Goal: Information Seeking & Learning: Understand process/instructions

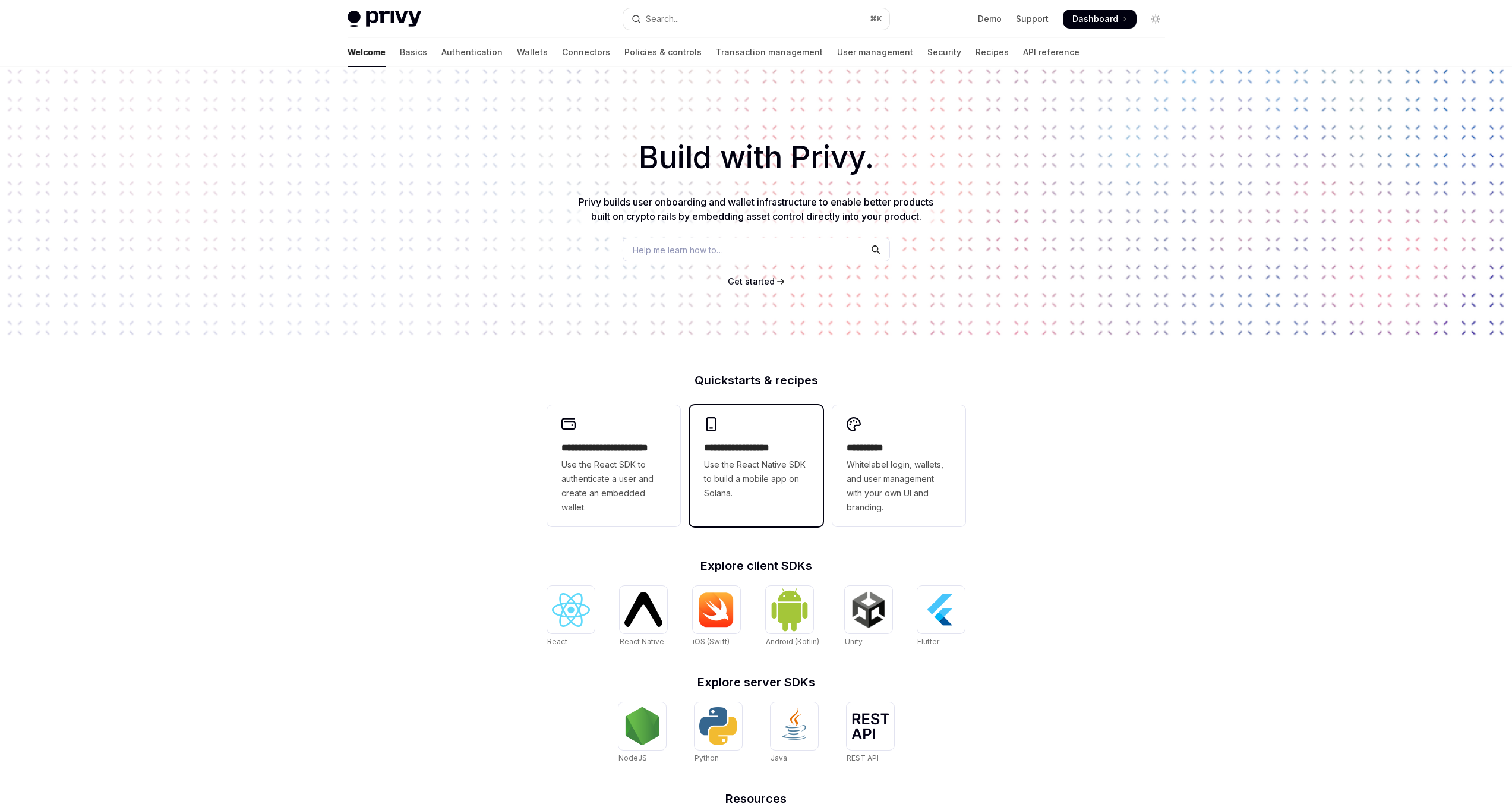
click at [730, 503] on div "**********" at bounding box center [756, 459] width 133 height 107
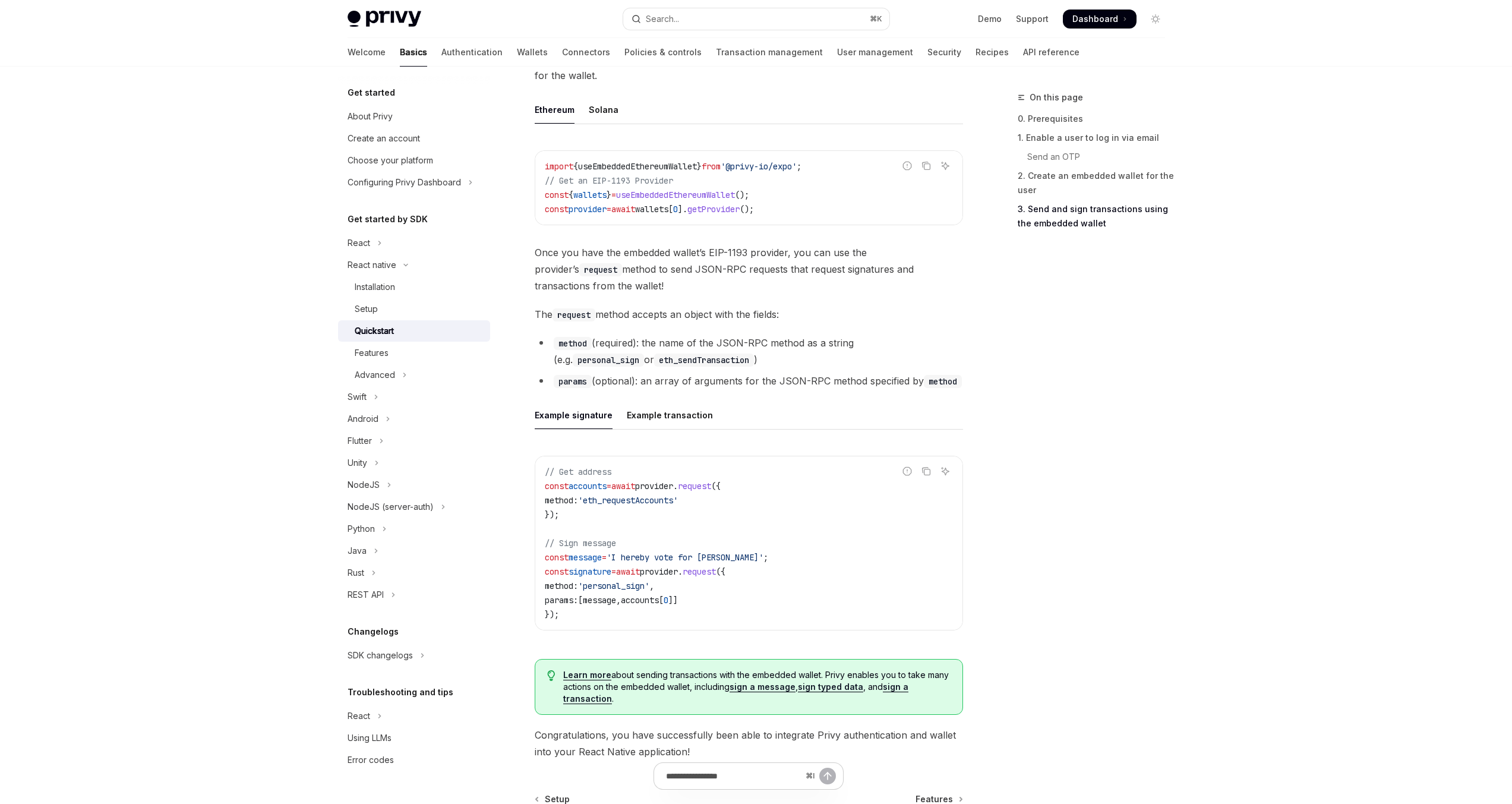
scroll to position [1537, 0]
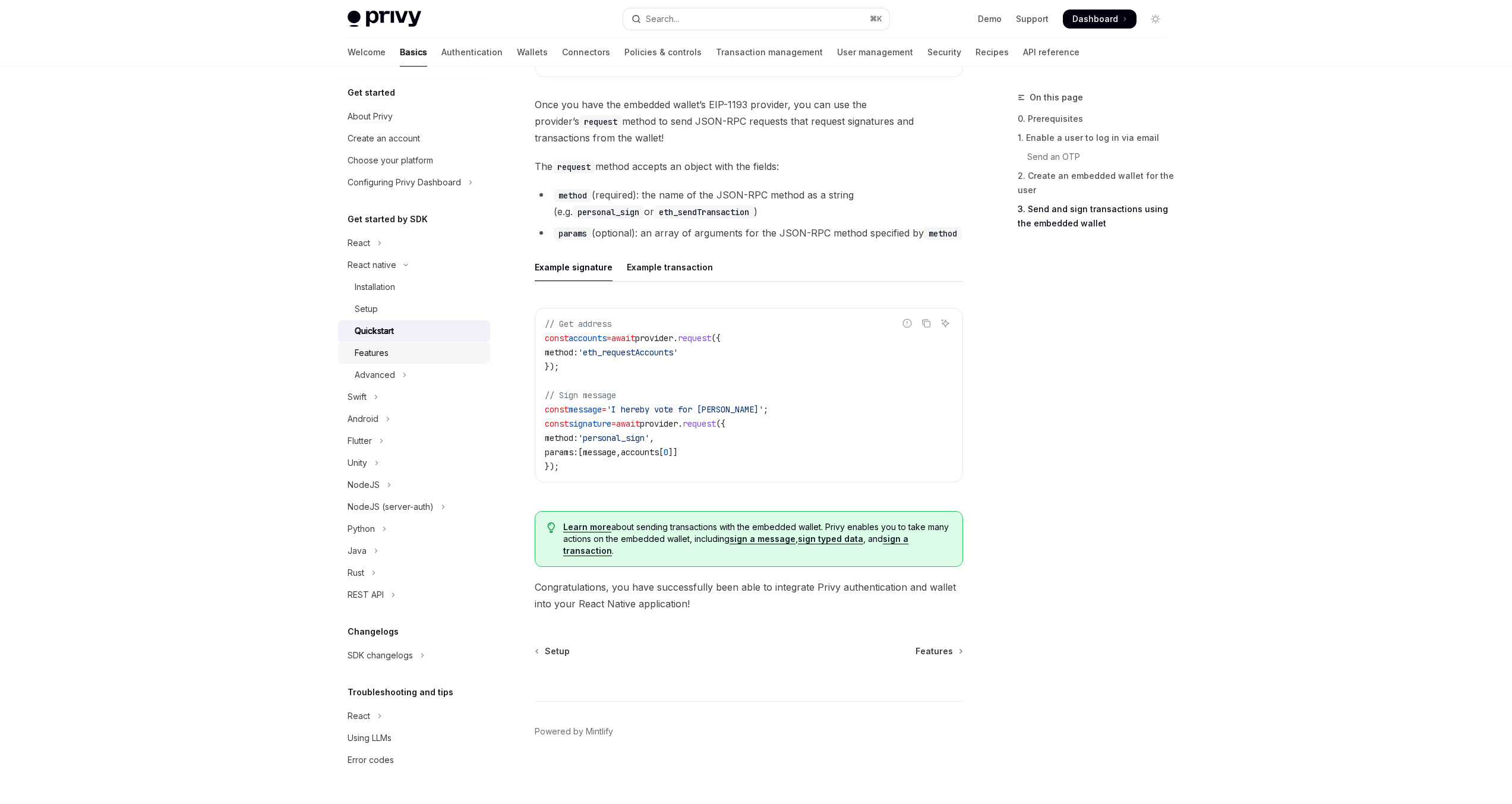
click at [410, 358] on div "Features" at bounding box center [418, 353] width 128 height 15
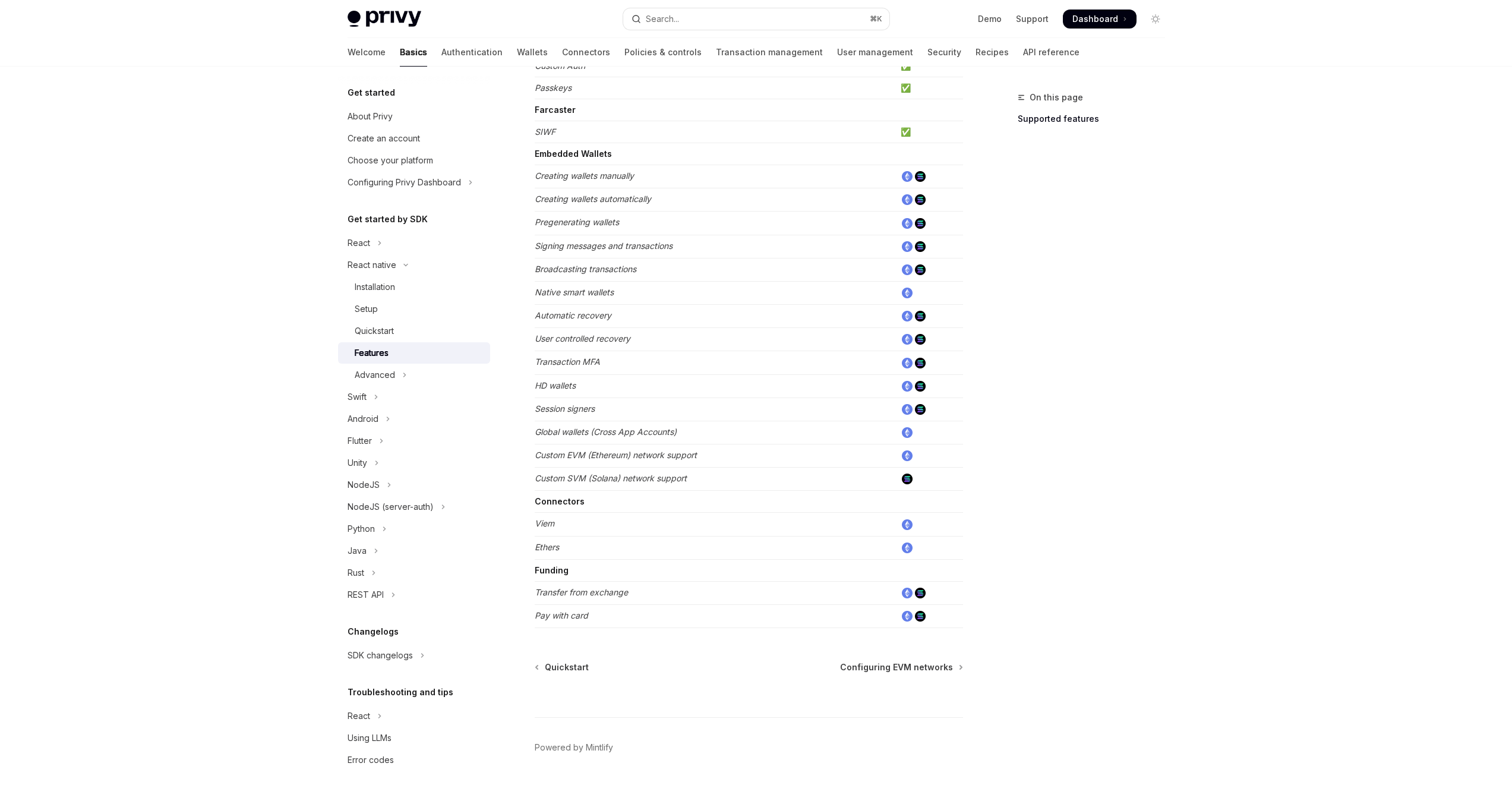
scroll to position [304, 0]
click at [404, 370] on icon "Toggle Advanced section" at bounding box center [405, 375] width 5 height 15
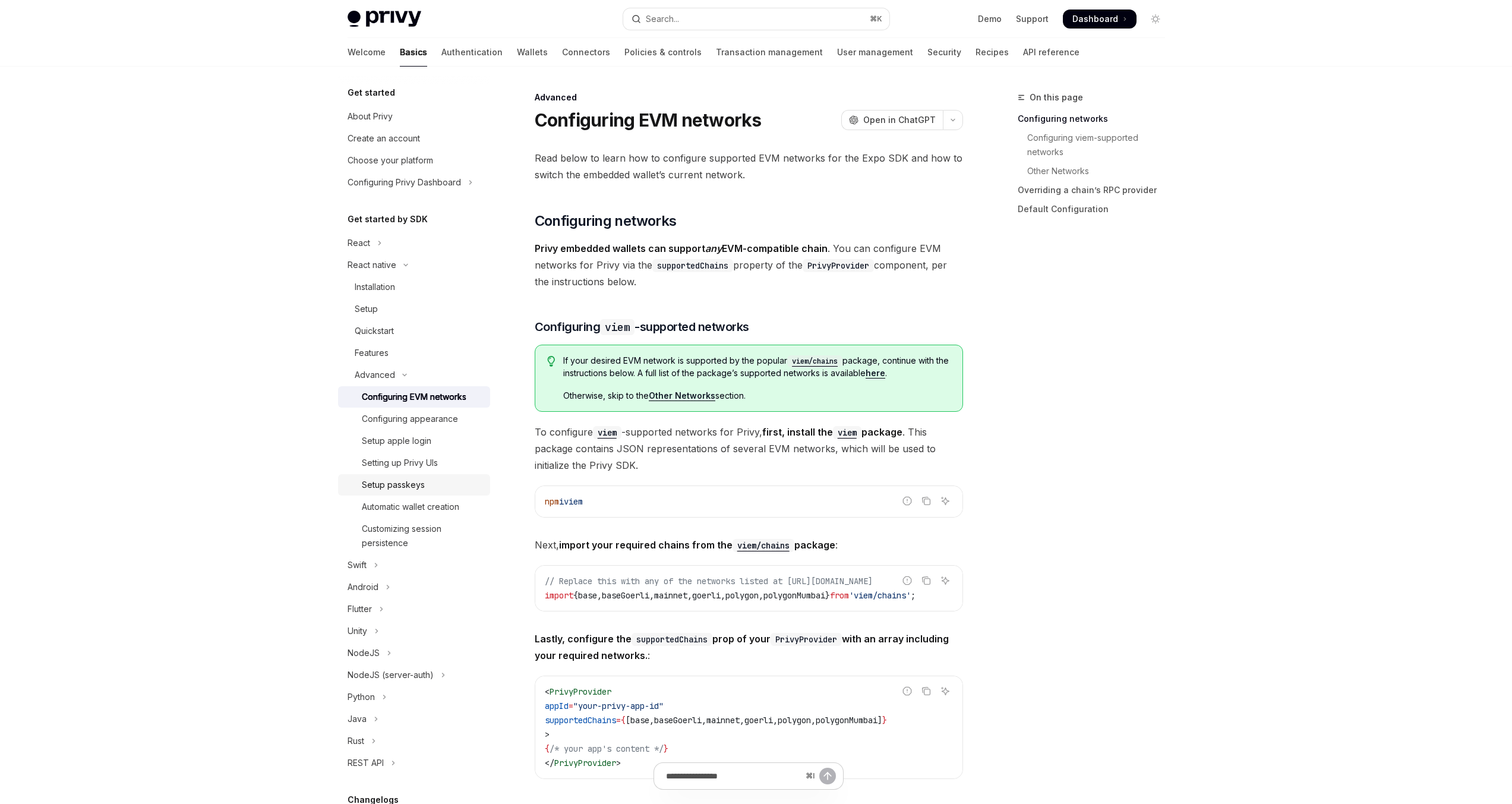
click at [401, 482] on div "Setup passkeys" at bounding box center [394, 485] width 63 height 15
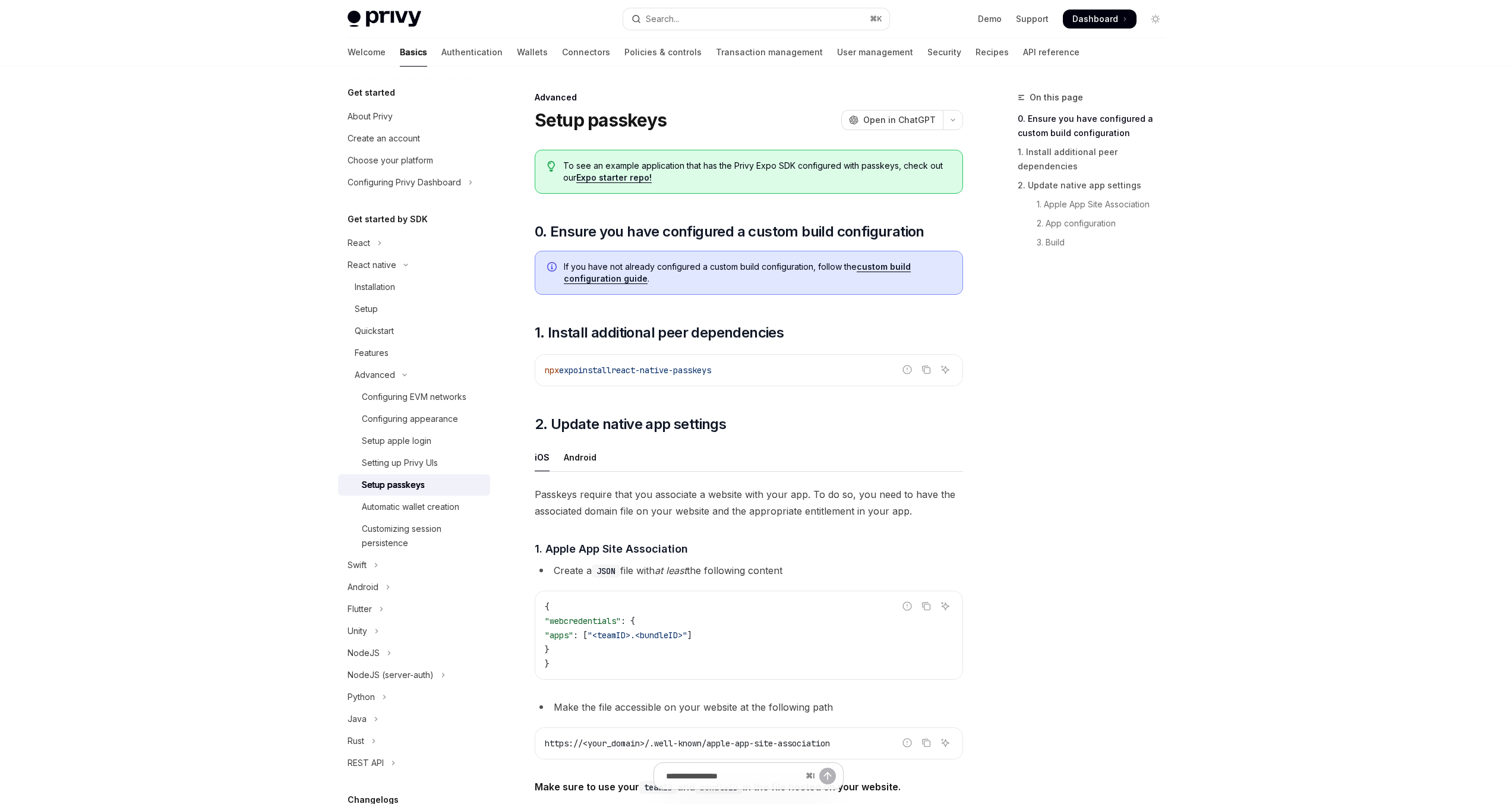
type textarea "*"
